Goal: Information Seeking & Learning: Learn about a topic

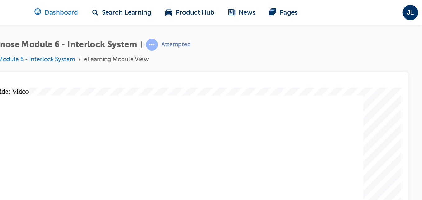
click at [178, 7] on span "Dashboard" at bounding box center [168, 8] width 24 height 7
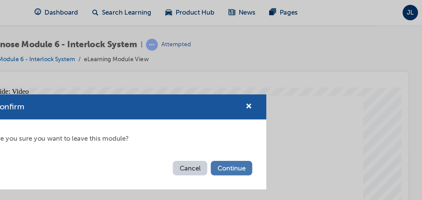
click at [282, 123] on button "Continue" at bounding box center [287, 118] width 29 height 10
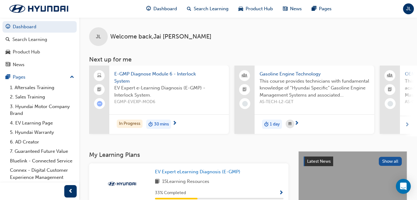
click at [156, 74] on span "E-GMP Diagnose Module 6 - Interlock System" at bounding box center [169, 78] width 110 height 14
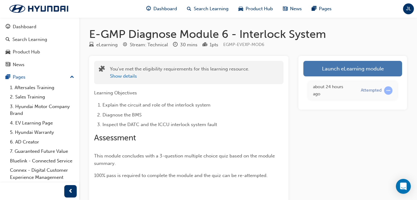
click at [337, 71] on link "Launch eLearning module" at bounding box center [353, 69] width 99 height 16
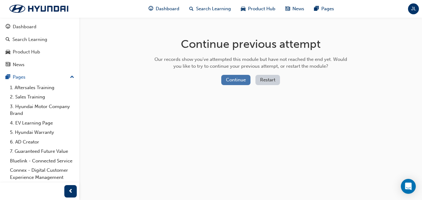
click at [237, 75] on button "Continue" at bounding box center [235, 80] width 29 height 10
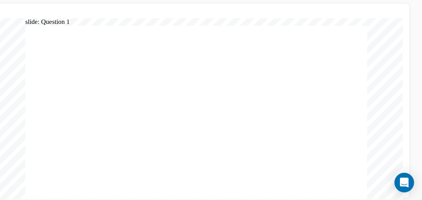
radio input "true"
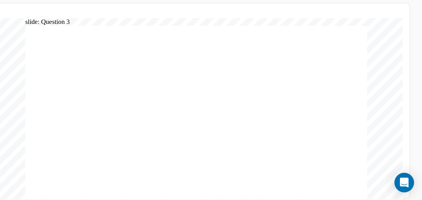
radio input "true"
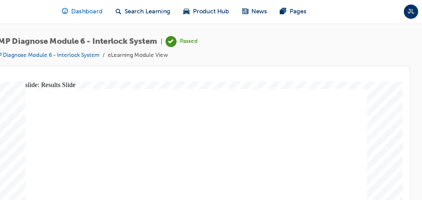
click at [167, 8] on span "Dashboard" at bounding box center [168, 8] width 24 height 7
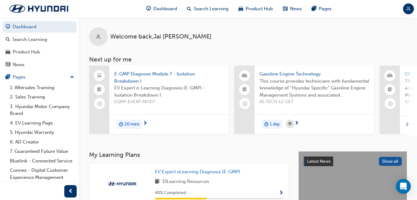
click at [164, 75] on span "E-GMP Diagnose Module 7 - Isolation Breakdown I" at bounding box center [169, 78] width 110 height 14
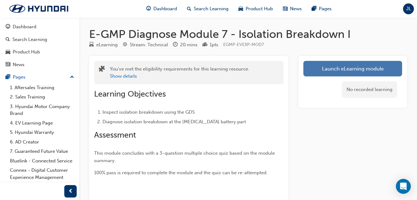
click at [361, 68] on link "Launch eLearning module" at bounding box center [353, 69] width 99 height 16
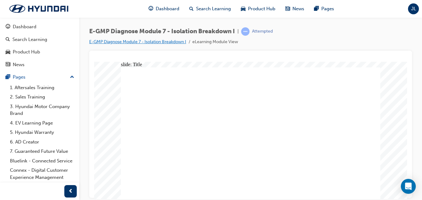
click at [159, 43] on link "E-GMP Diagnose Module 7 - Isolation Breakdown I" at bounding box center [137, 41] width 97 height 5
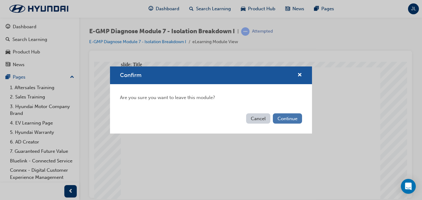
click at [285, 120] on button "Continue" at bounding box center [287, 118] width 29 height 10
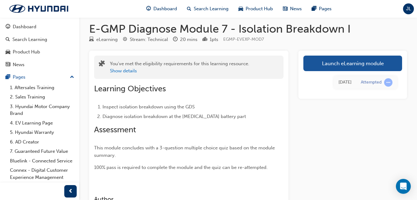
scroll to position [5, 0]
click at [132, 74] on button "Show details" at bounding box center [123, 71] width 27 height 7
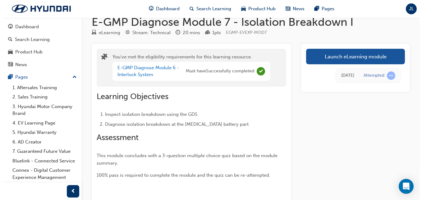
scroll to position [0, 0]
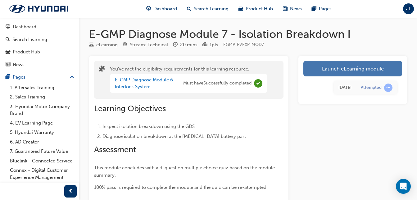
click at [387, 76] on link "Launch eLearning module" at bounding box center [353, 69] width 99 height 16
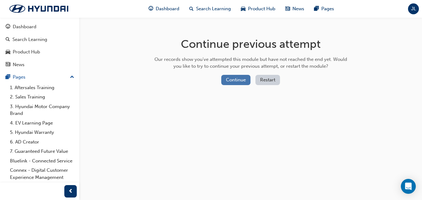
click at [235, 76] on button "Continue" at bounding box center [235, 80] width 29 height 10
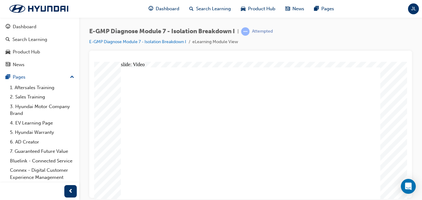
radio input "true"
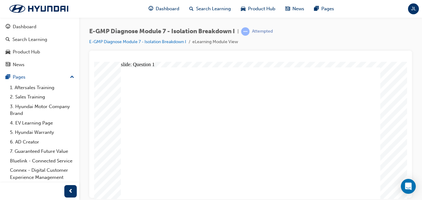
radio input "true"
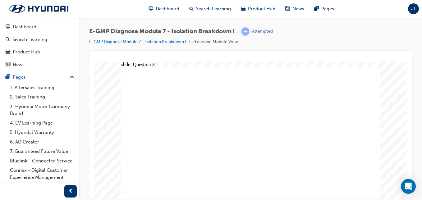
radio input "true"
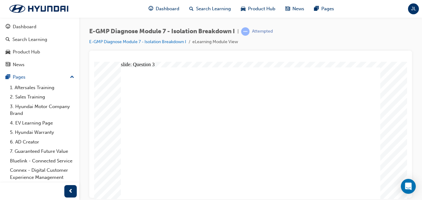
radio input "true"
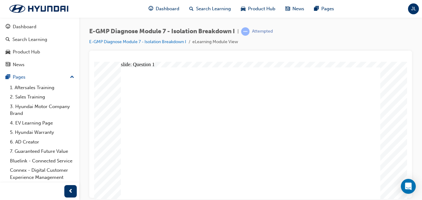
radio input "true"
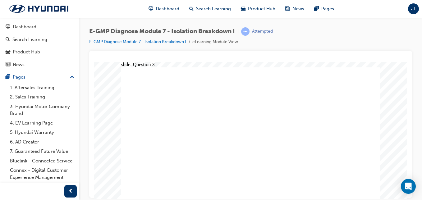
radio input "true"
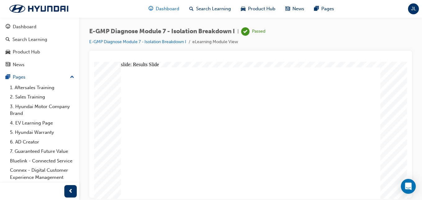
click at [168, 13] on div "Dashboard" at bounding box center [164, 8] width 41 height 13
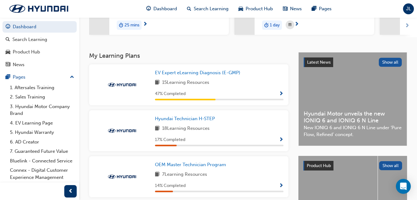
scroll to position [99, 0]
